Goal: Task Accomplishment & Management: Manage account settings

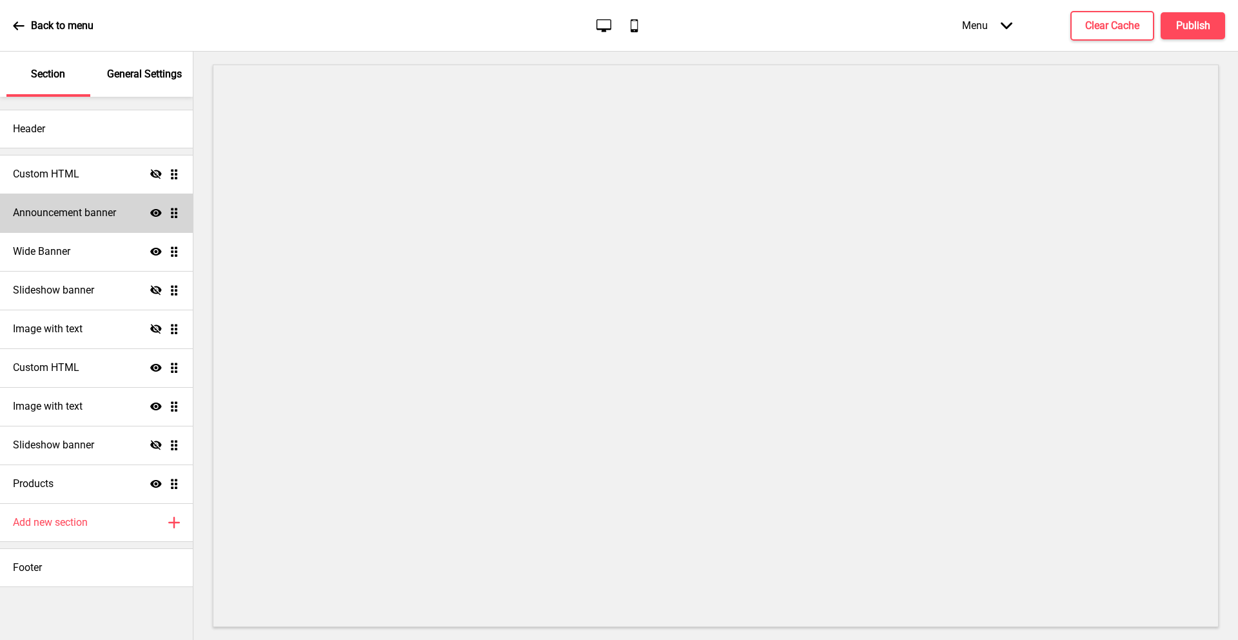
click at [59, 213] on h4 "Announcement banner" at bounding box center [64, 213] width 103 height 14
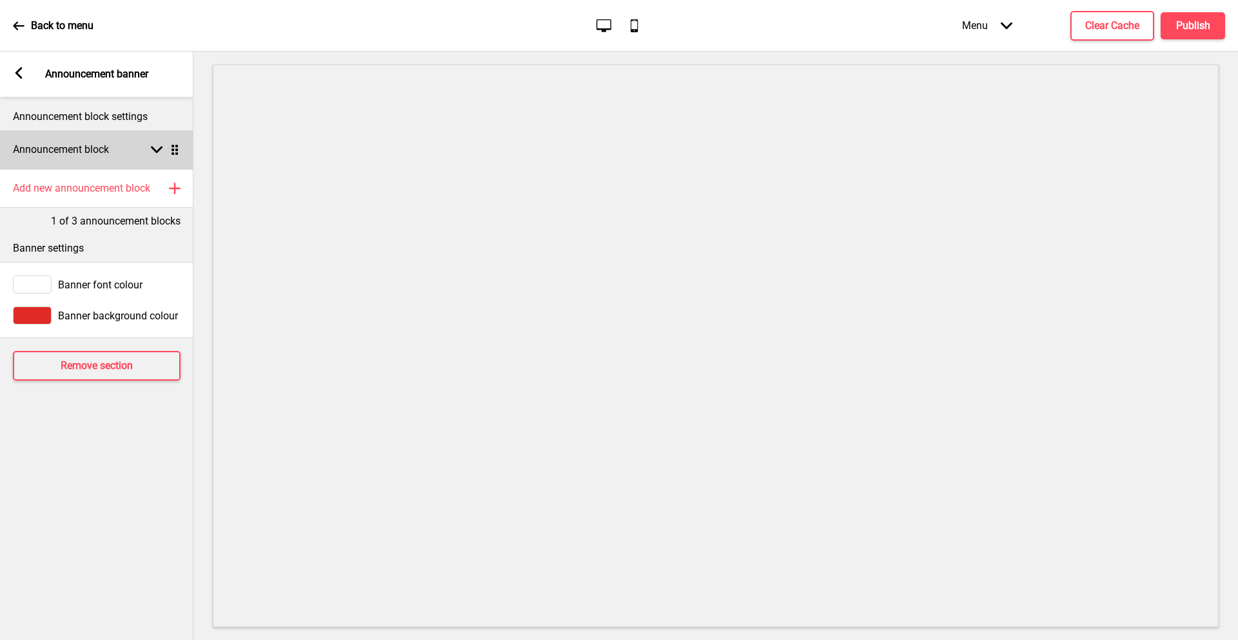
click at [99, 144] on h4 "Announcement block" at bounding box center [61, 150] width 96 height 14
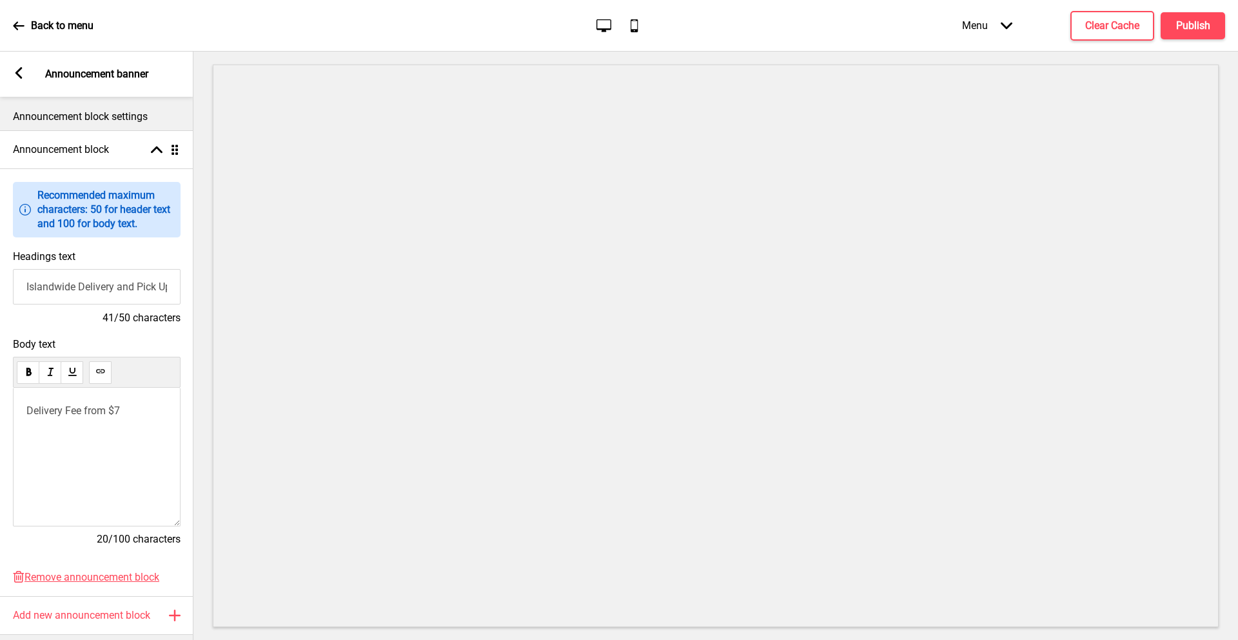
click at [131, 289] on input "Islandwide Delivery and Pick Up Available" at bounding box center [97, 286] width 168 height 35
click at [132, 408] on p "Delivery Fee from $7" at bounding box center [96, 410] width 141 height 12
drag, startPoint x: 68, startPoint y: 434, endPoint x: 28, endPoint y: 432, distance: 40.0
click at [28, 432] on p "1st tim" at bounding box center [96, 433] width 141 height 12
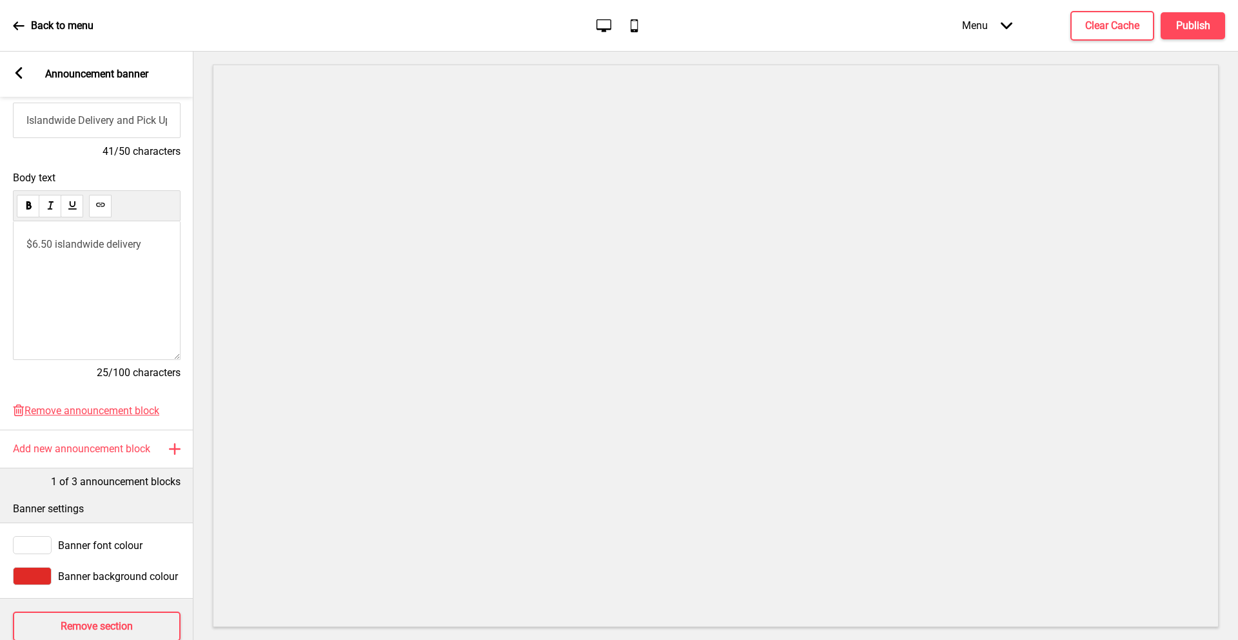
scroll to position [161, 0]
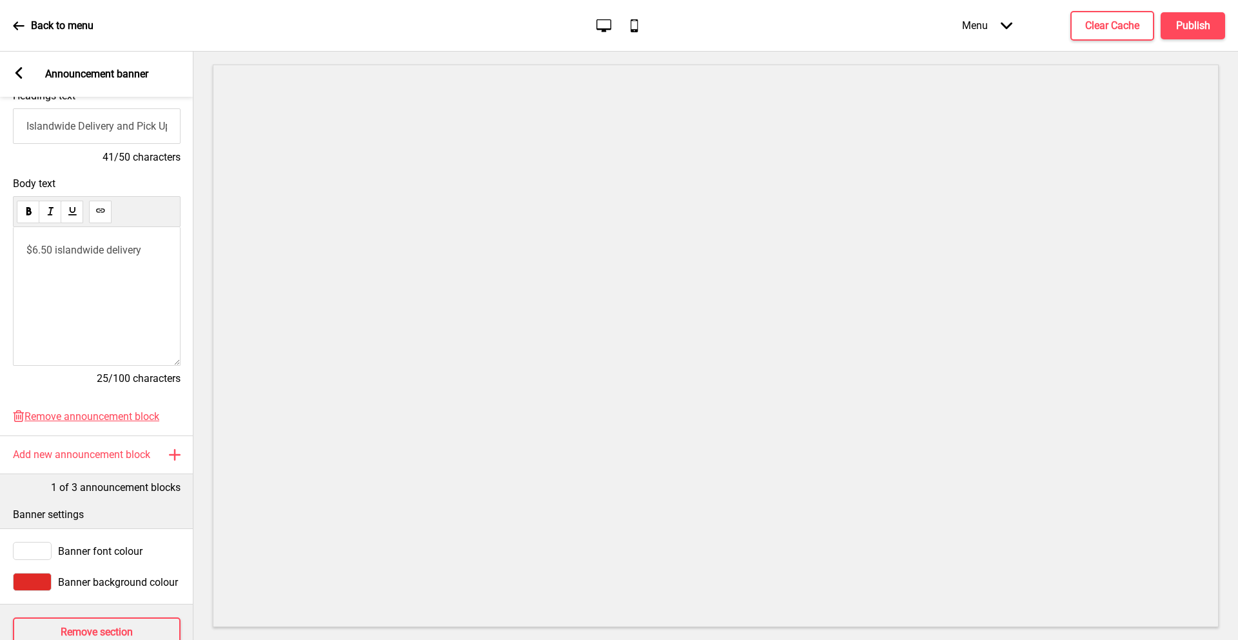
click at [149, 251] on p "$6.50 islandwide delivery" at bounding box center [96, 250] width 141 height 12
click at [1179, 26] on h4 "Publish" at bounding box center [1193, 26] width 34 height 14
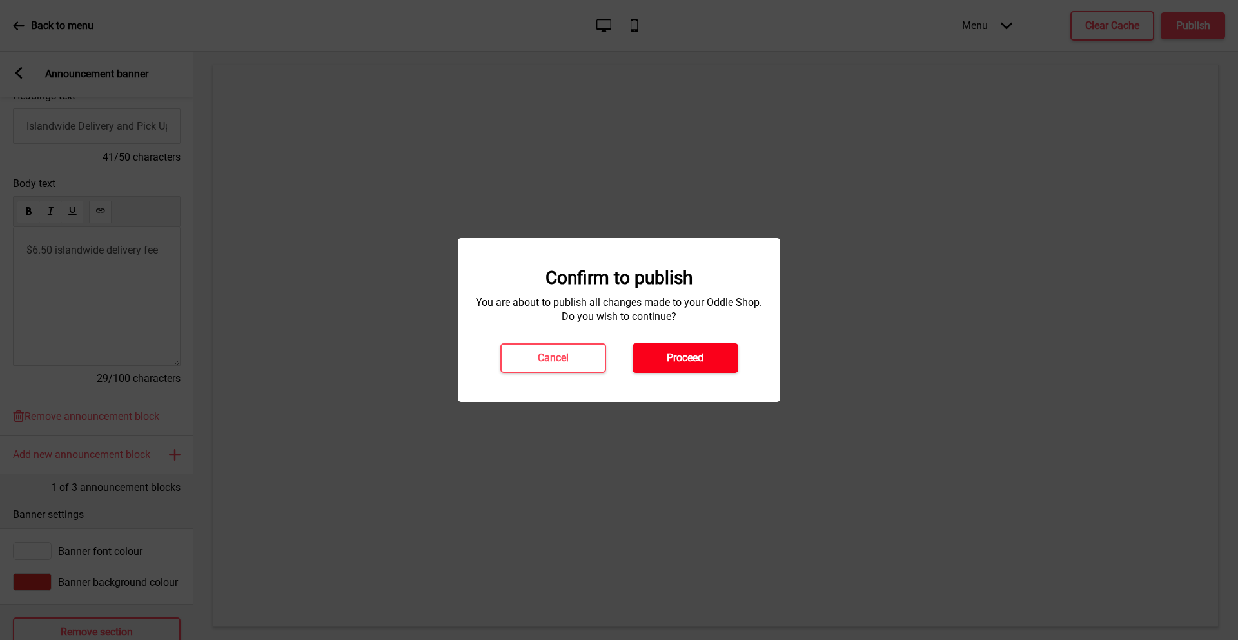
click at [687, 353] on h4 "Proceed" at bounding box center [685, 358] width 37 height 14
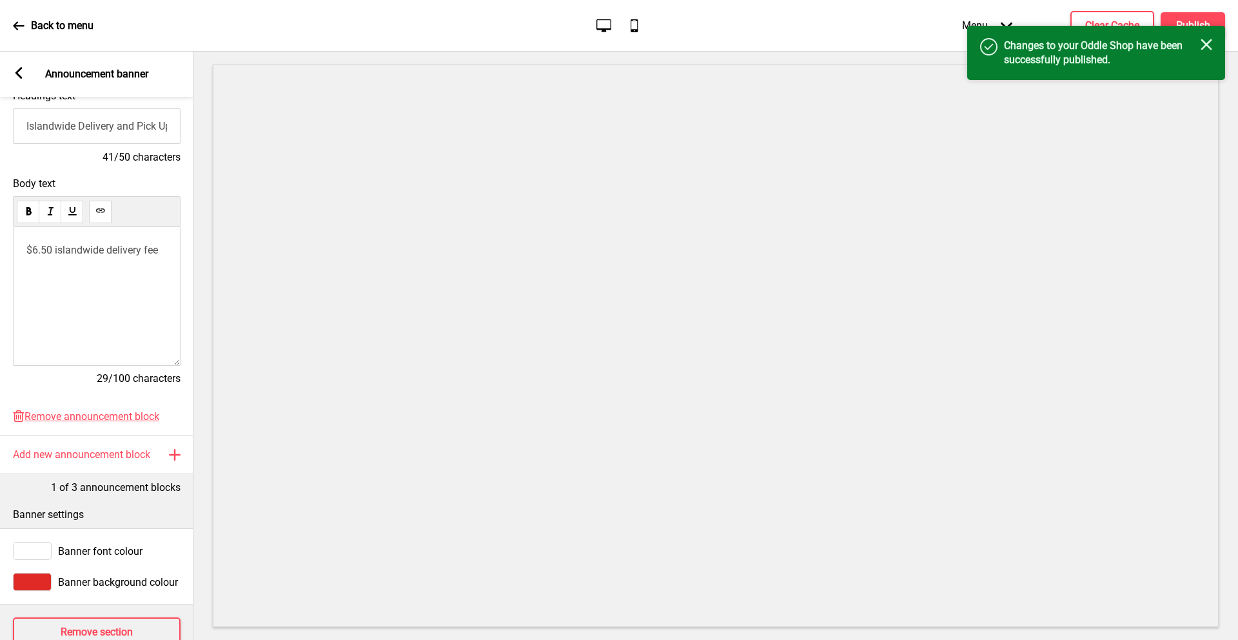
click at [15, 68] on rect at bounding box center [19, 73] width 12 height 12
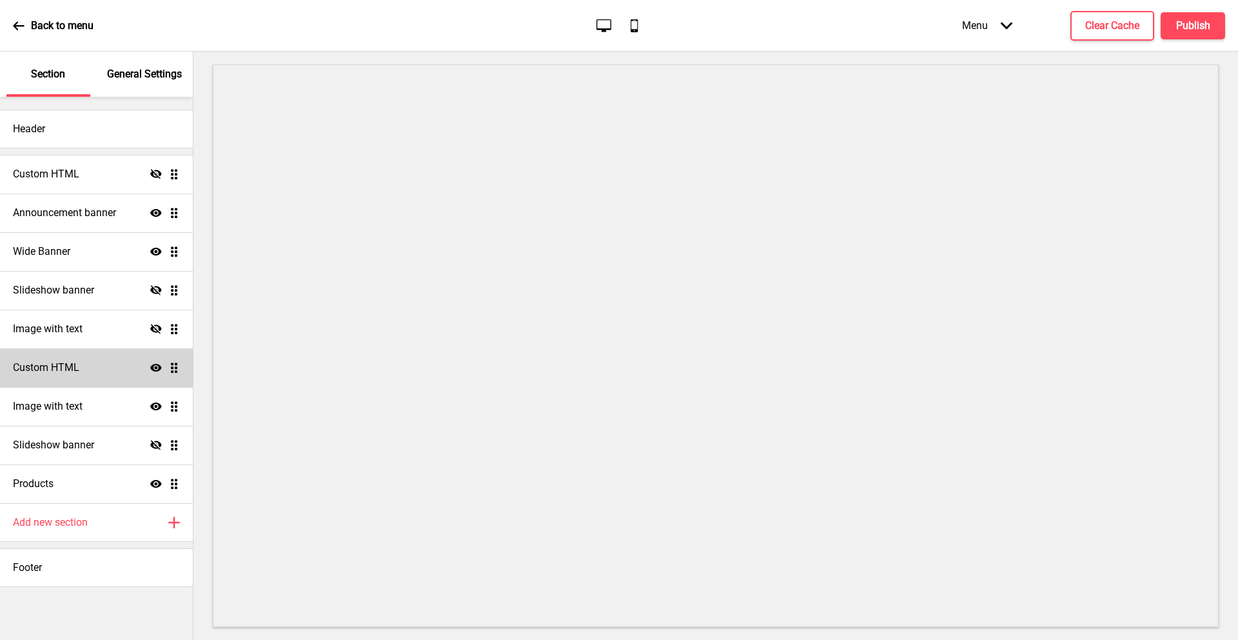
click at [57, 368] on h4 "Custom HTML" at bounding box center [46, 367] width 66 height 14
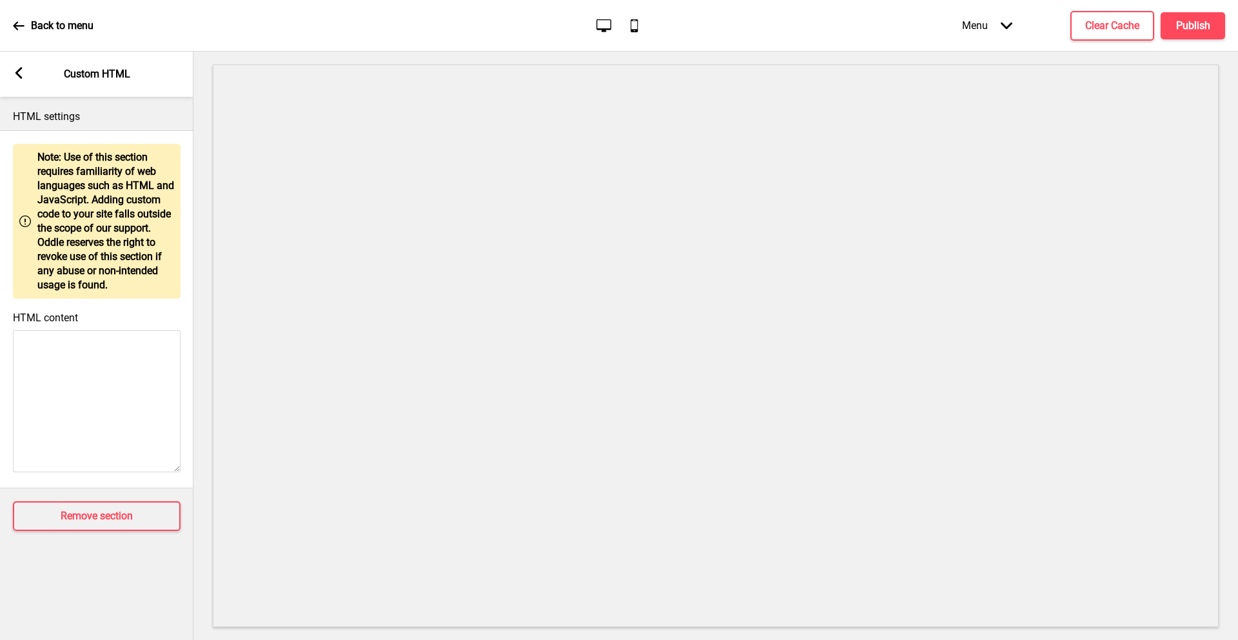
click at [17, 72] on icon at bounding box center [18, 73] width 7 height 12
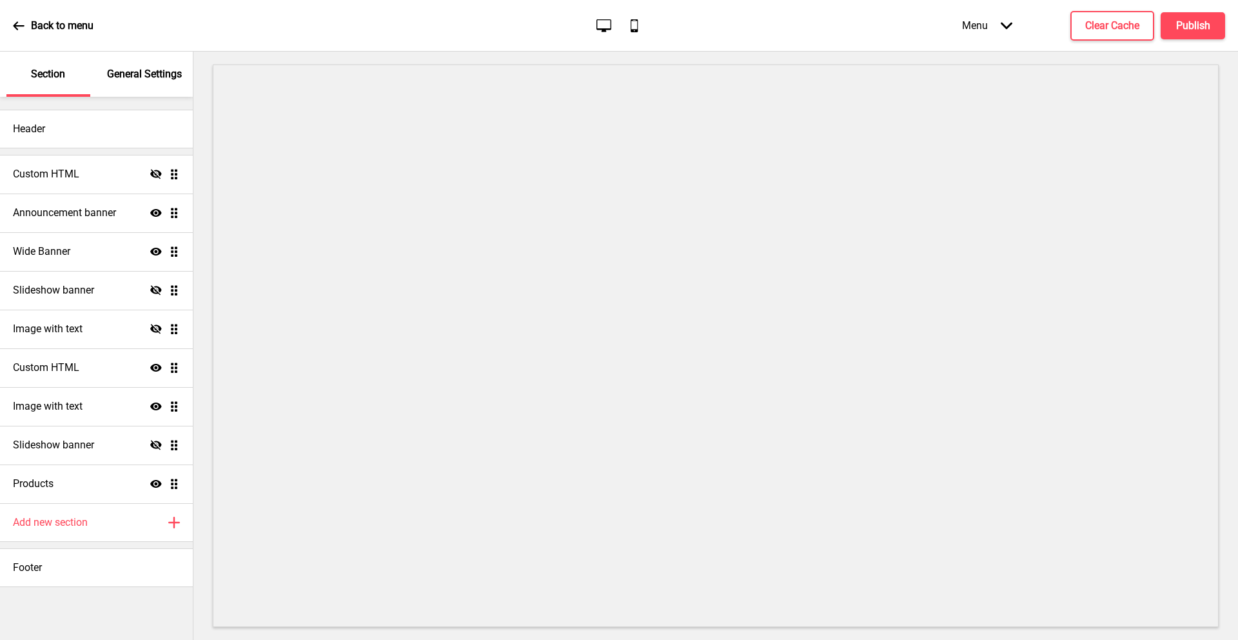
click at [32, 27] on p "Back to menu" at bounding box center [62, 26] width 63 height 14
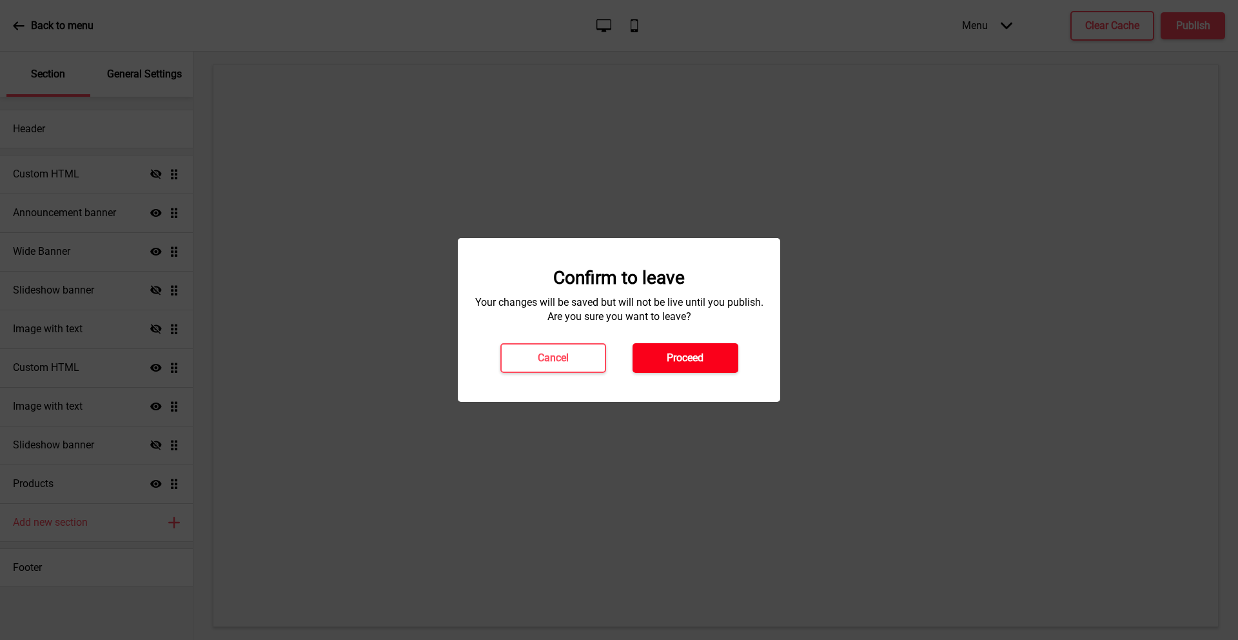
click at [705, 357] on button "Proceed" at bounding box center [686, 358] width 106 height 30
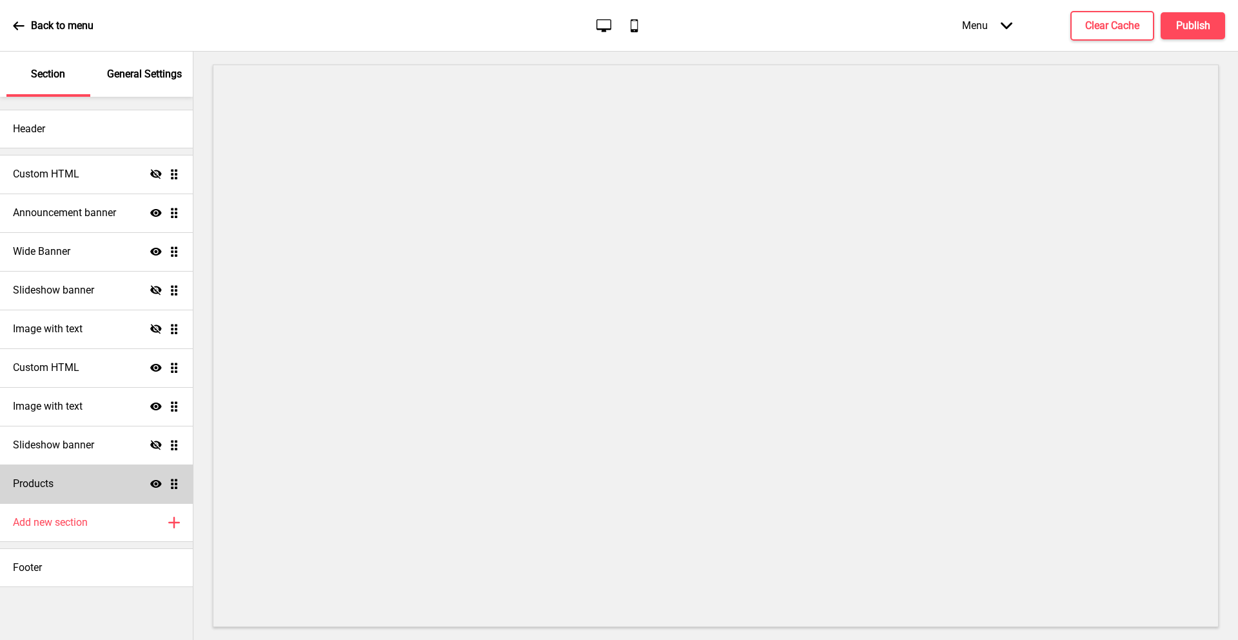
click at [60, 488] on div "Products Show Drag" at bounding box center [96, 483] width 193 height 39
select select "list"
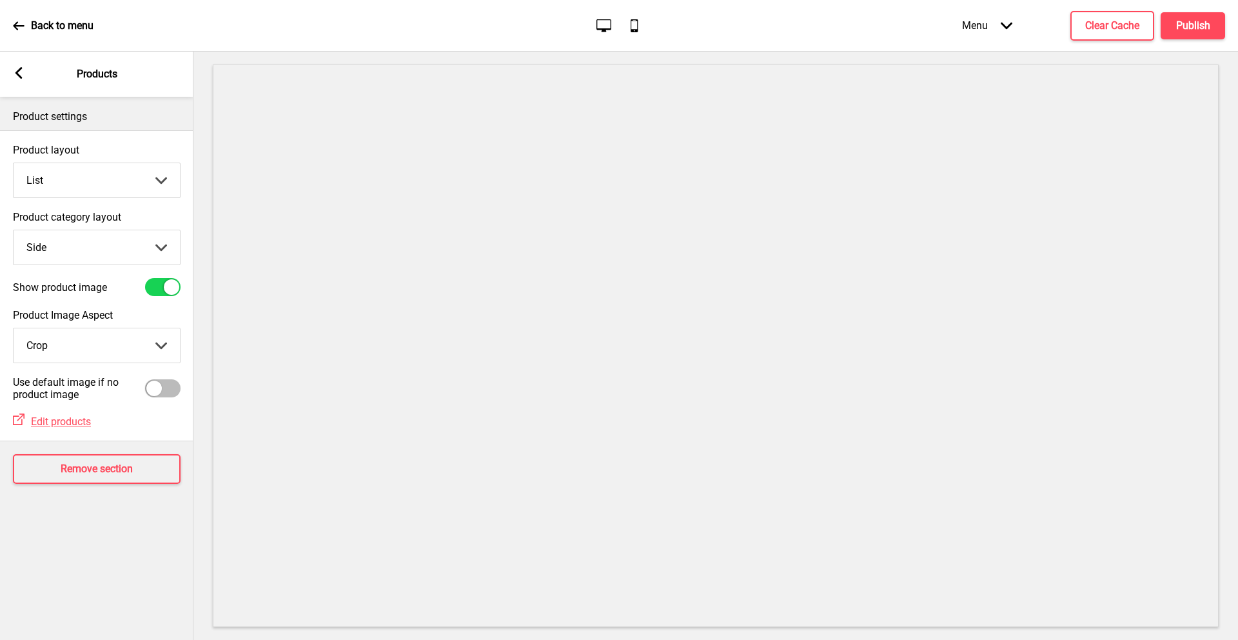
click at [130, 246] on select "Top Side" at bounding box center [97, 247] width 166 height 34
select select "top"
click at [14, 230] on select "Top Side" at bounding box center [97, 247] width 166 height 34
click at [111, 182] on select "Grid List" at bounding box center [97, 180] width 166 height 34
select select "grid"
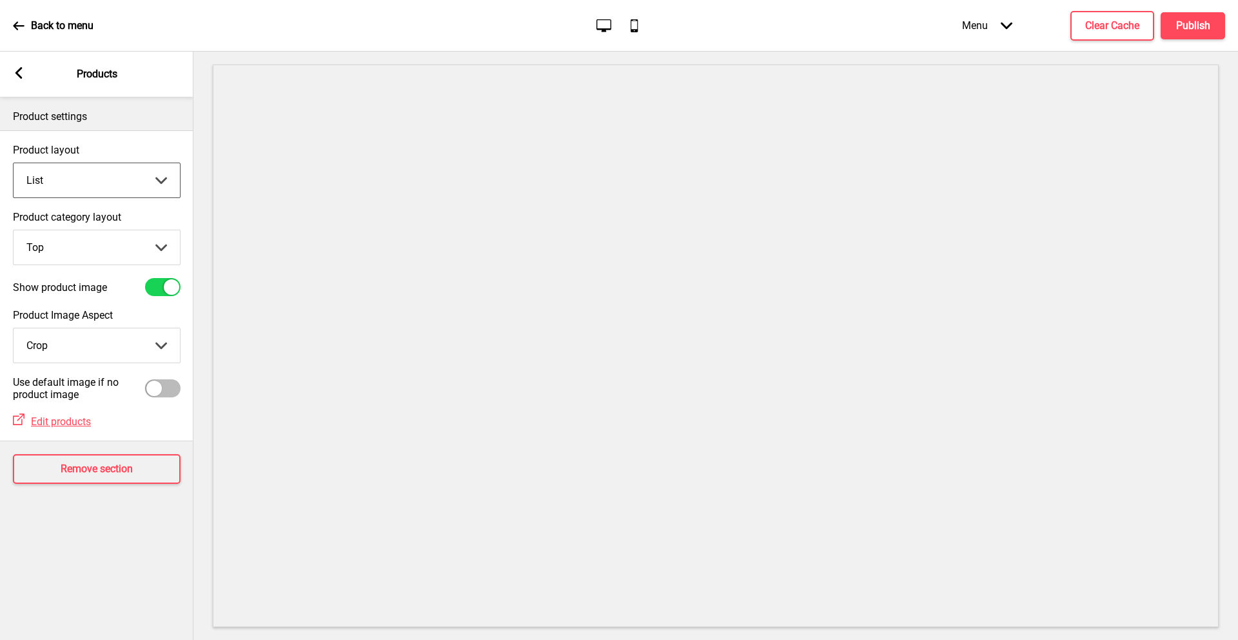
click at [14, 163] on select "Grid List" at bounding box center [97, 180] width 166 height 34
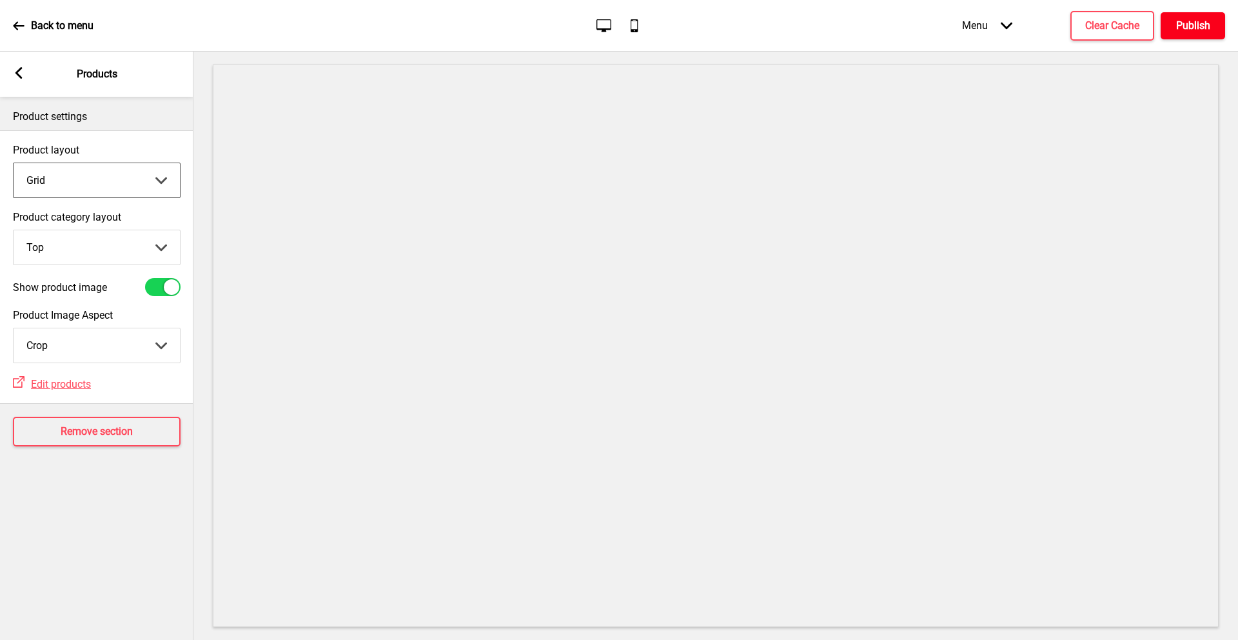
click at [1202, 32] on h4 "Publish" at bounding box center [1193, 26] width 34 height 14
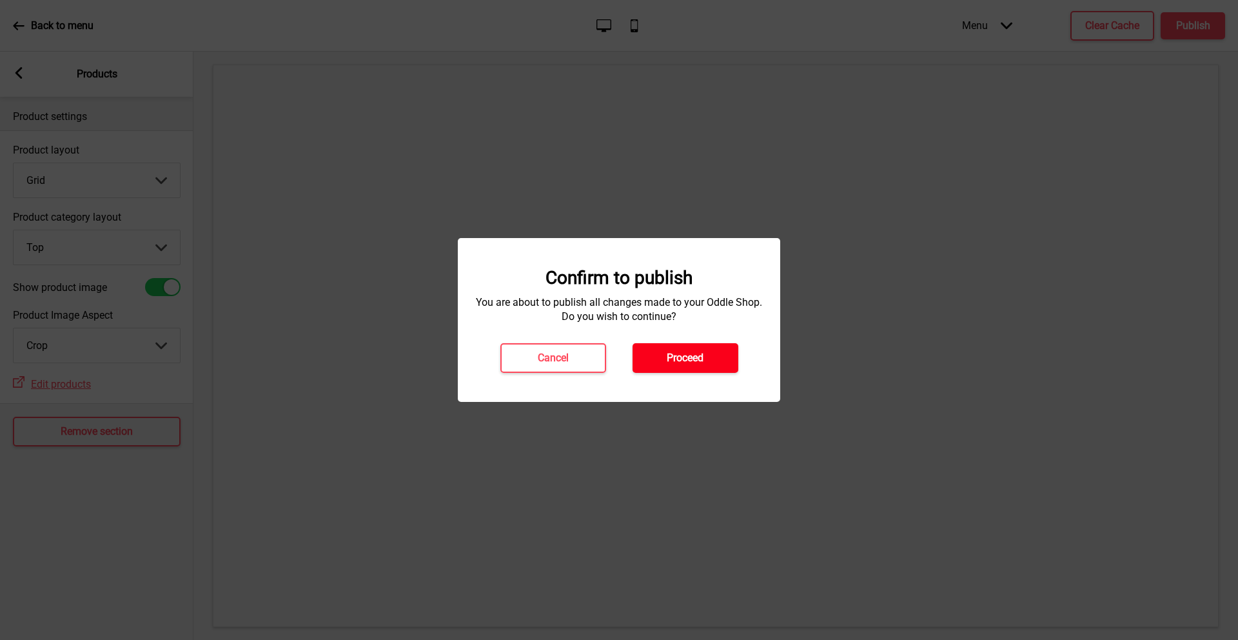
click at [696, 349] on button "Proceed" at bounding box center [686, 358] width 106 height 30
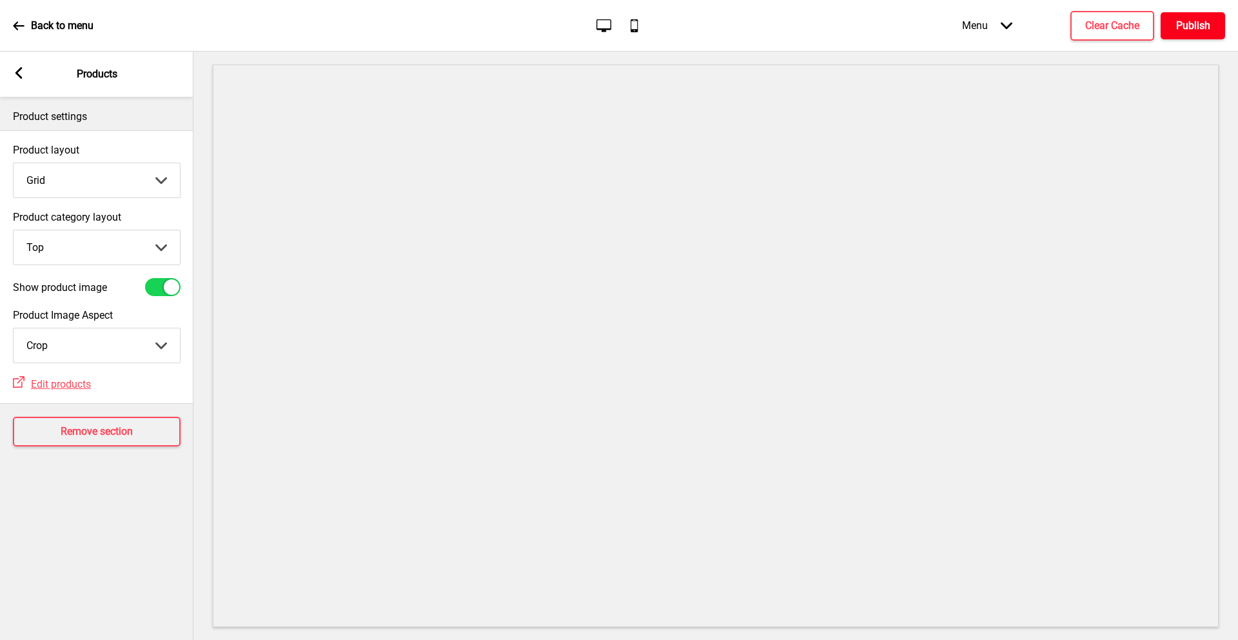
click at [1208, 26] on h4 "Publish" at bounding box center [1193, 26] width 34 height 14
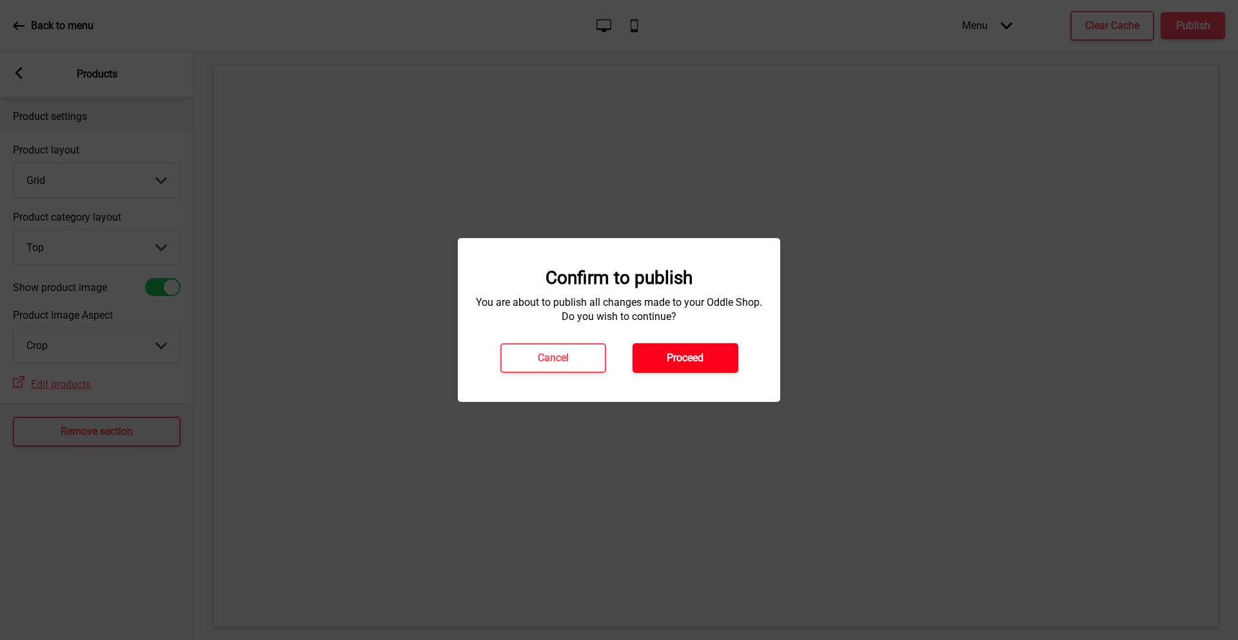
click at [695, 357] on h4 "Proceed" at bounding box center [685, 358] width 37 height 14
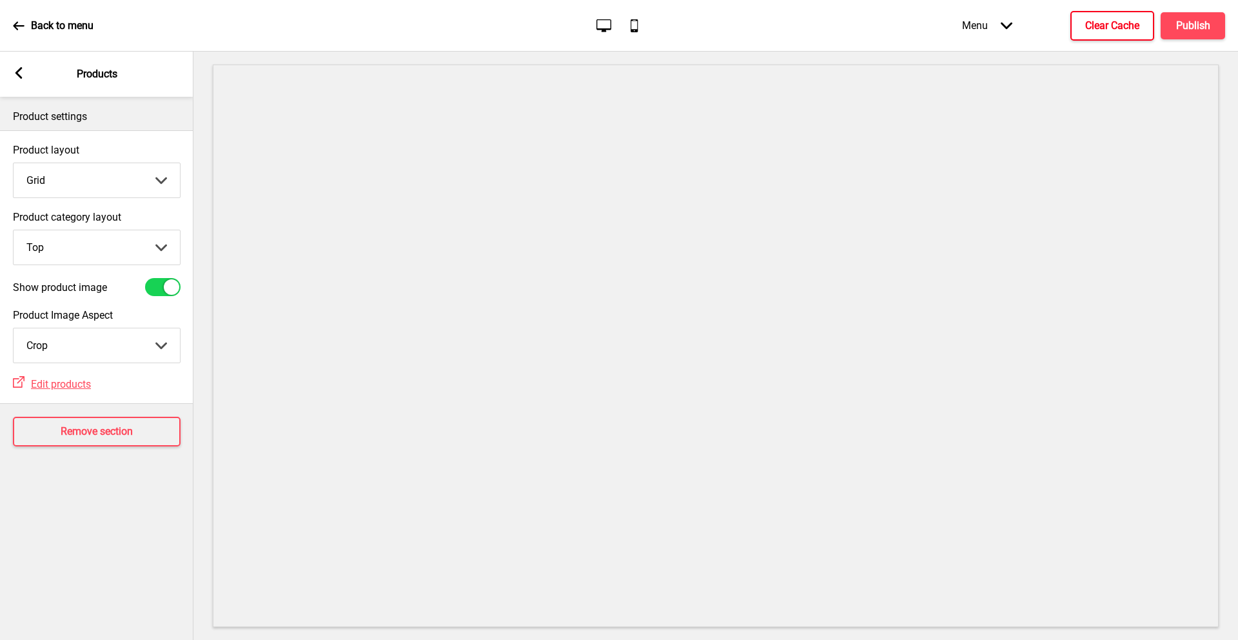
click at [1119, 28] on h4 "Clear Cache" at bounding box center [1112, 26] width 54 height 14
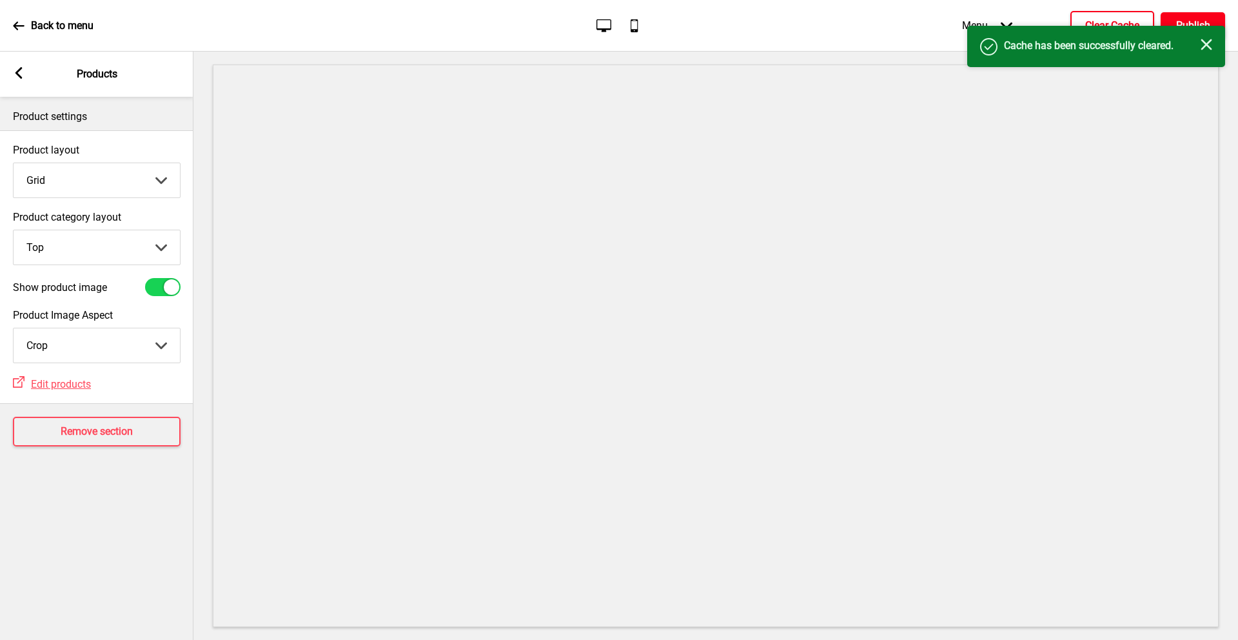
click at [1190, 15] on button "Publish" at bounding box center [1193, 25] width 64 height 27
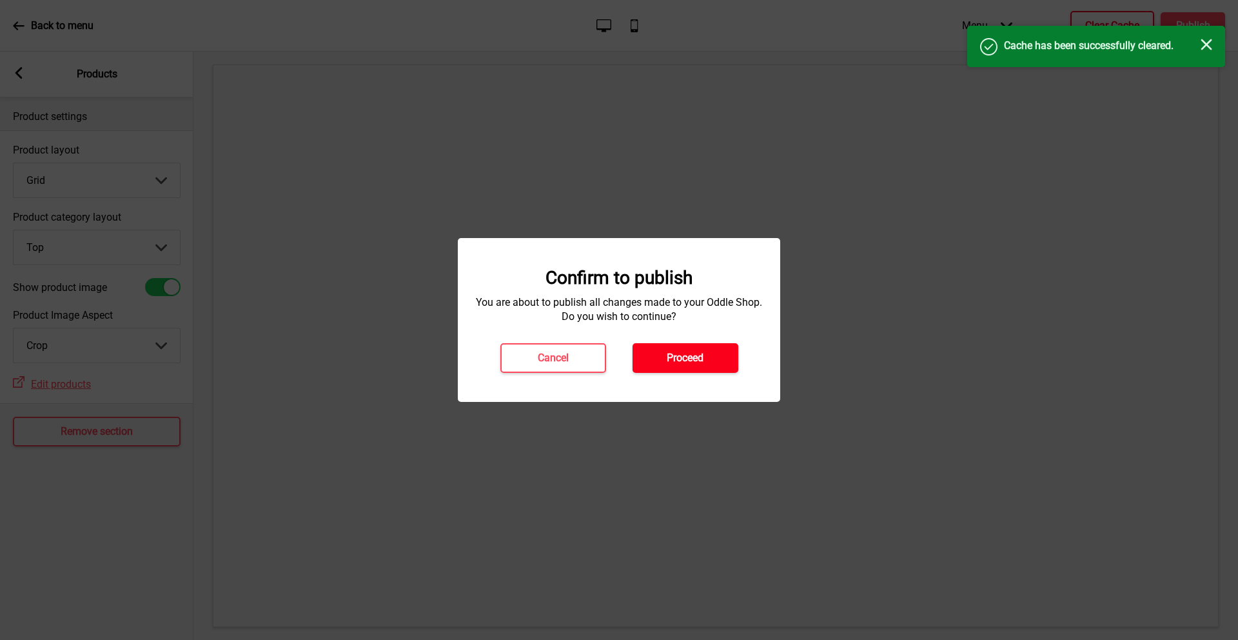
click at [663, 360] on button "Proceed" at bounding box center [686, 358] width 106 height 30
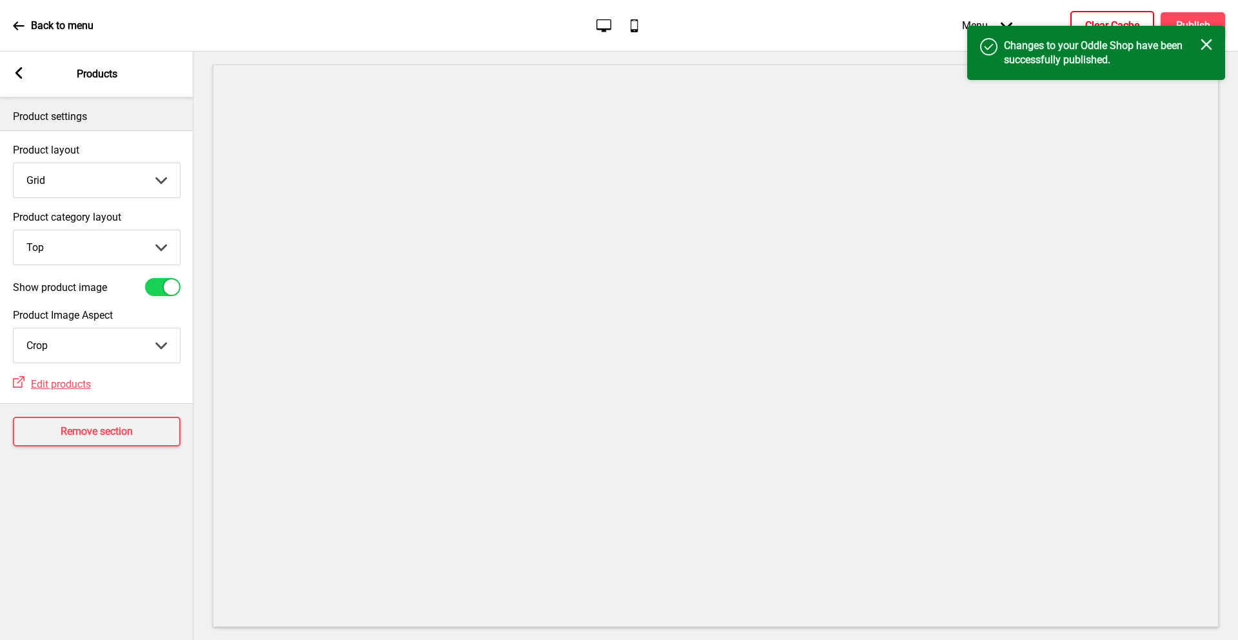
click at [1210, 43] on icon "Close" at bounding box center [1207, 45] width 12 height 12
